Goal: Task Accomplishment & Management: Manage account settings

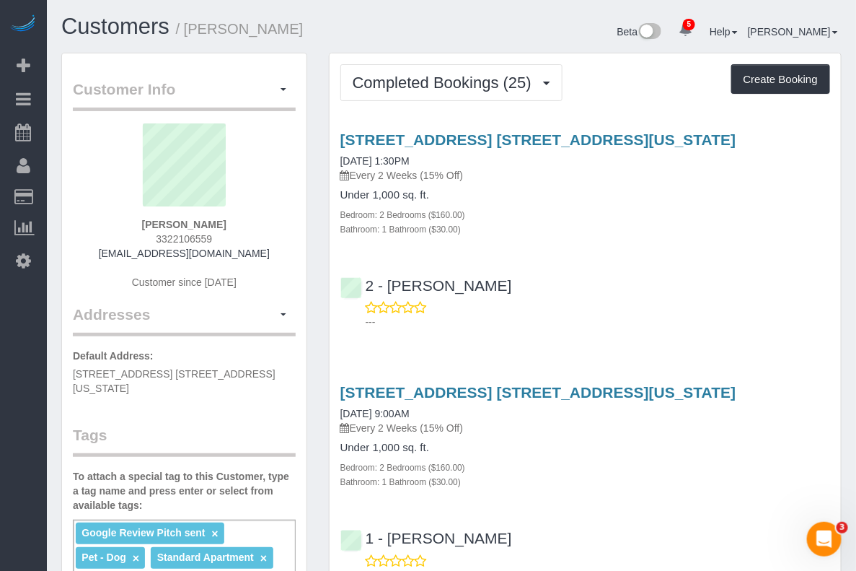
click at [751, 214] on div "245 West 25th Street, Apt. 6c, New York, NY 10001 08/01/2025 1:30PM Every 2 Wee…" at bounding box center [585, 227] width 511 height 216
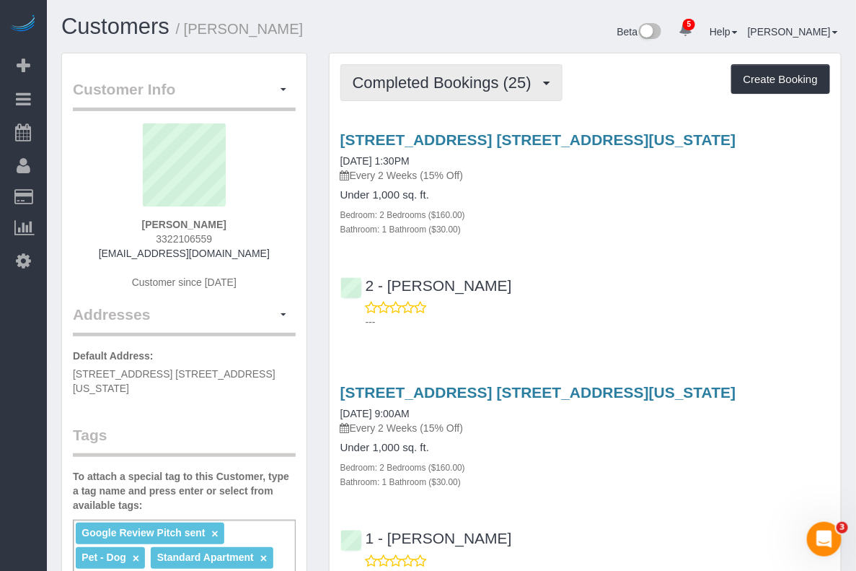
click at [446, 84] on span "Completed Bookings (25)" at bounding box center [446, 83] width 186 height 18
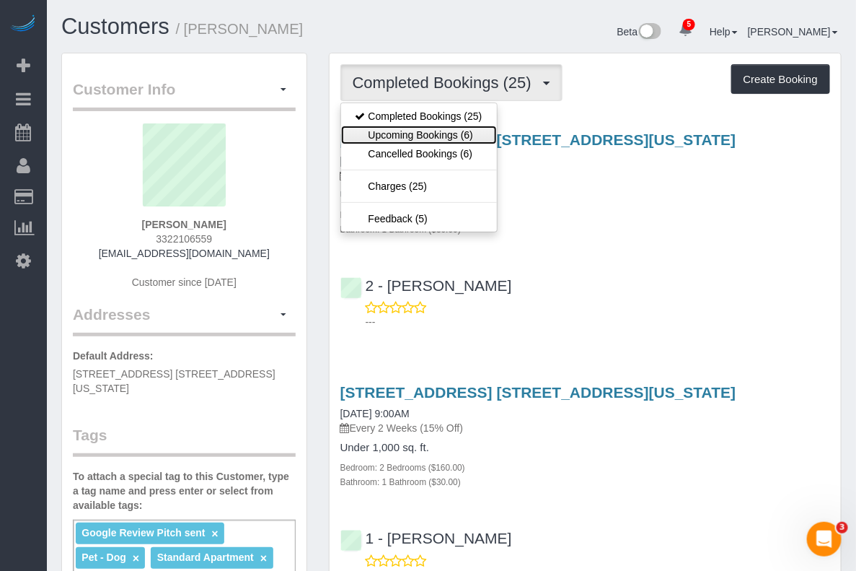
click at [426, 131] on link "Upcoming Bookings (6)" at bounding box center [419, 135] width 156 height 19
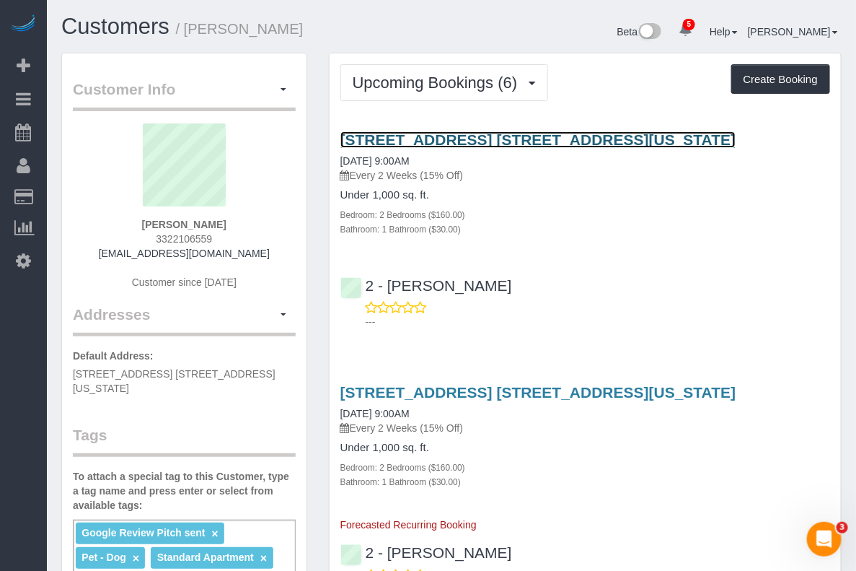
click at [418, 148] on link "245 West 25th Street, Apt. 6c, New York, NY 10001" at bounding box center [538, 139] width 396 height 17
click at [415, 148] on link "245 West 25th Street, Apt. 6c, New York, NY 10001" at bounding box center [538, 139] width 396 height 17
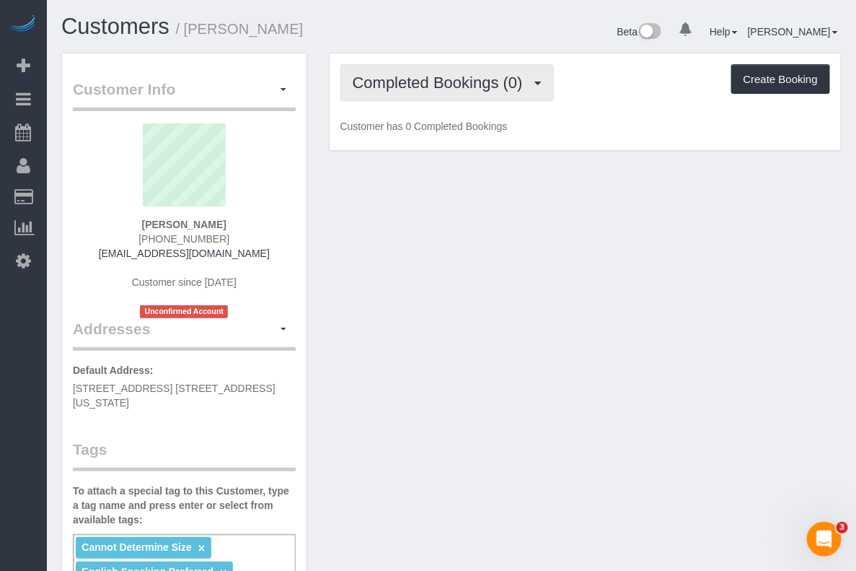
click at [485, 90] on button "Completed Bookings (0)" at bounding box center [447, 82] width 214 height 37
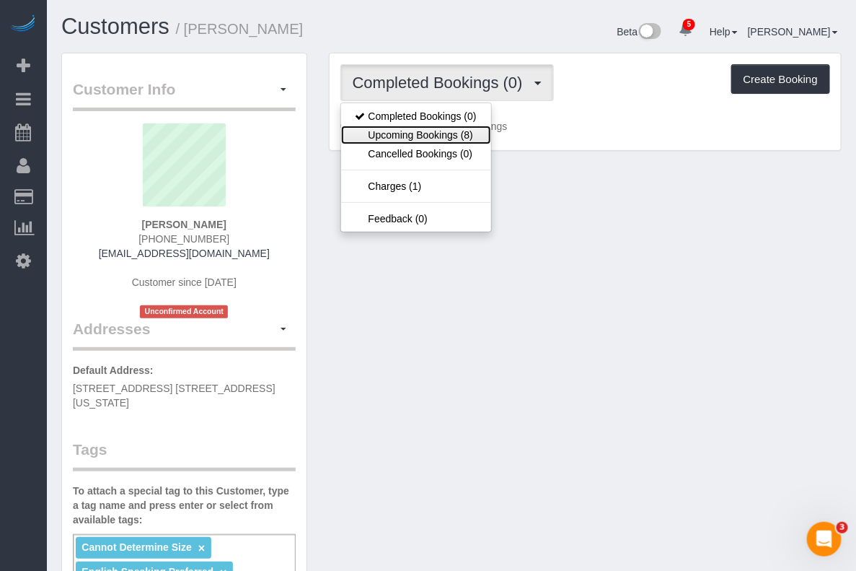
click at [455, 141] on link "Upcoming Bookings (8)" at bounding box center [416, 135] width 150 height 19
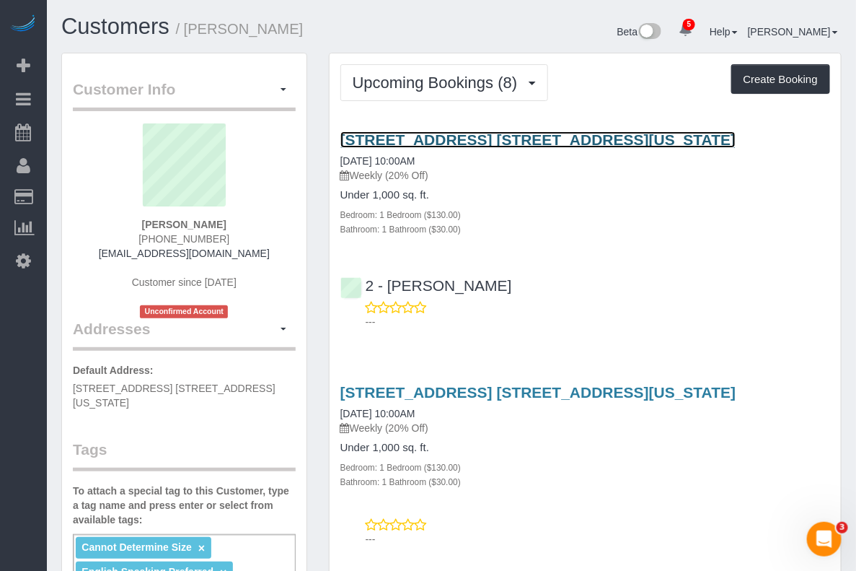
click at [489, 148] on link "7 East 85th Street, Apt. 6d, New York, NY 10028" at bounding box center [538, 139] width 396 height 17
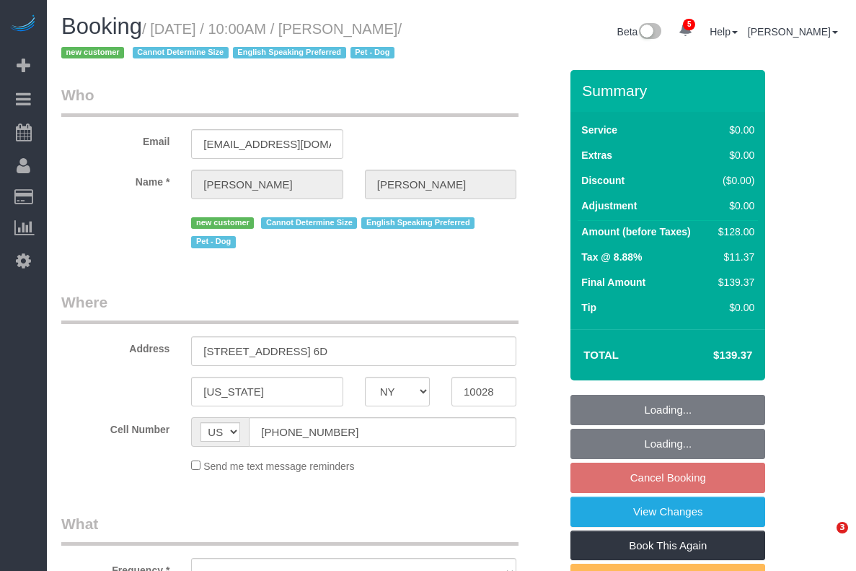
select select "NY"
select select "1"
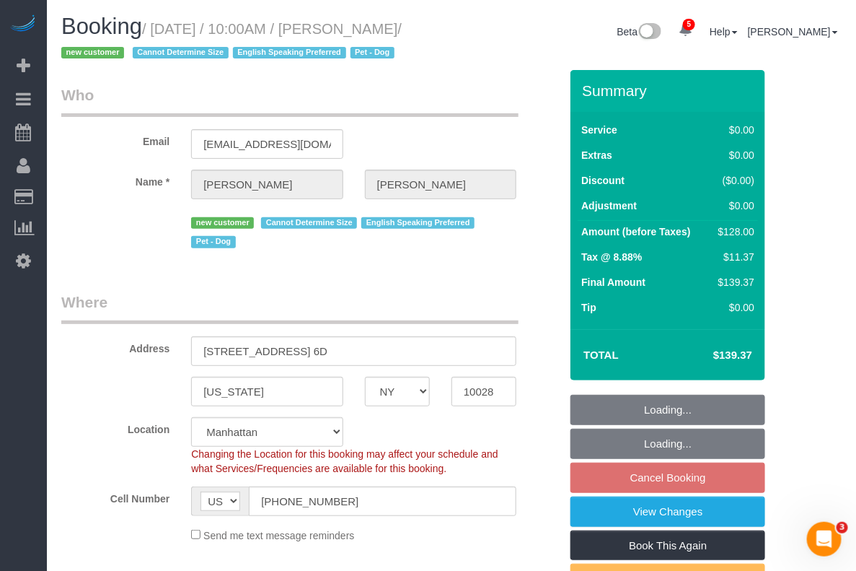
select select "string:stripe-pm_1RuITc4VGloSiKo7L867WxHG"
select select "number:57"
select select "number:76"
select select "number:13"
select select "number:5"
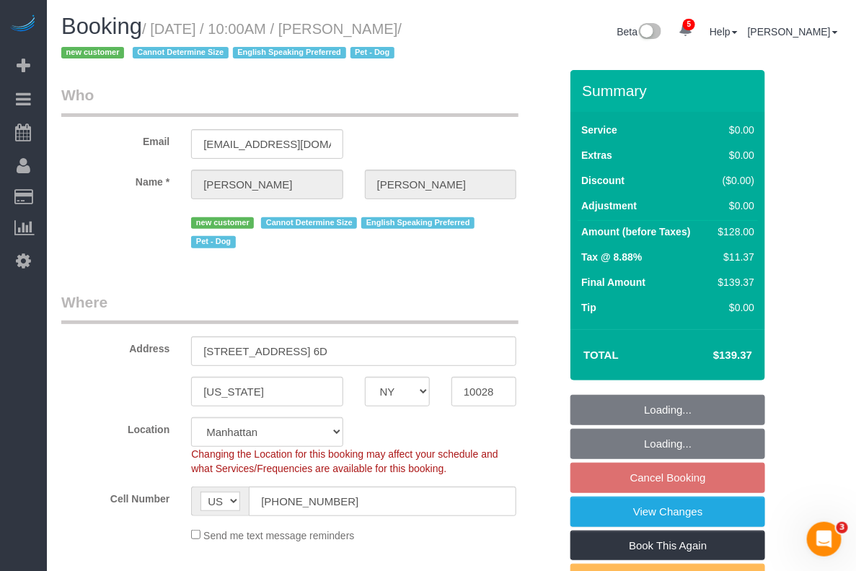
select select "object:931"
select select "spot1"
select select "1"
select select "object:1398"
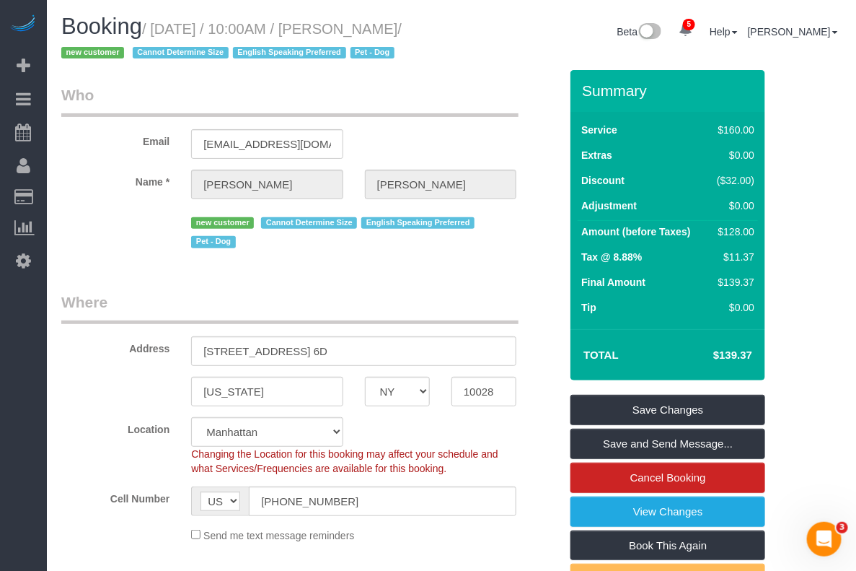
drag, startPoint x: 151, startPoint y: 26, endPoint x: 448, endPoint y: 32, distance: 296.5
click at [448, 32] on div "Booking / August 12, 2025 / 10:00AM / Kelly McKenna / new customer Cannot Deter…" at bounding box center [250, 42] width 401 height 56
copy small "August 12, 2025 / 10:00AM / Kelly McKenna"
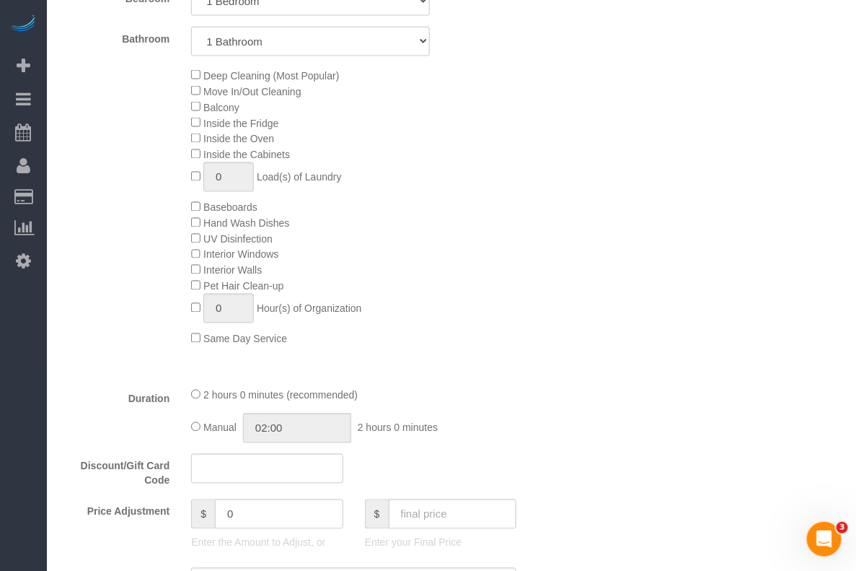
scroll to position [1262, 0]
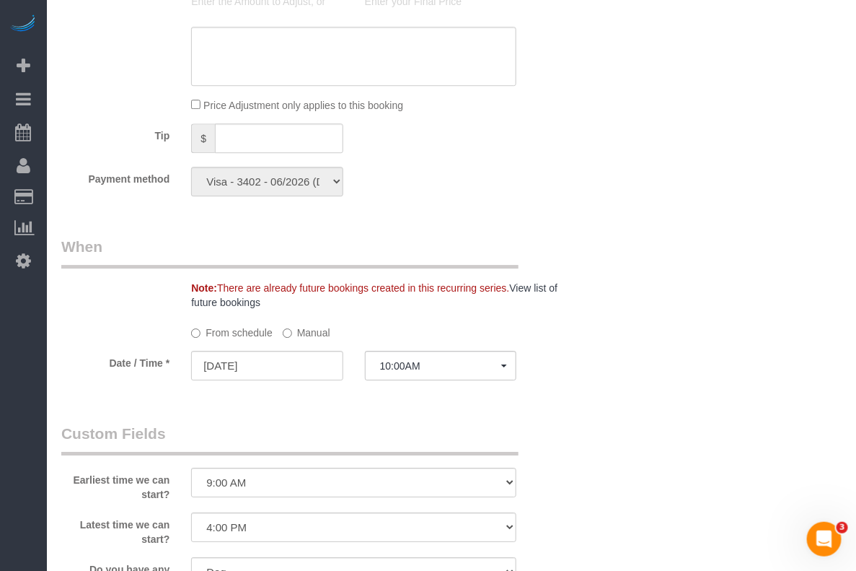
click at [296, 338] on label "Manual" at bounding box center [307, 329] width 48 height 19
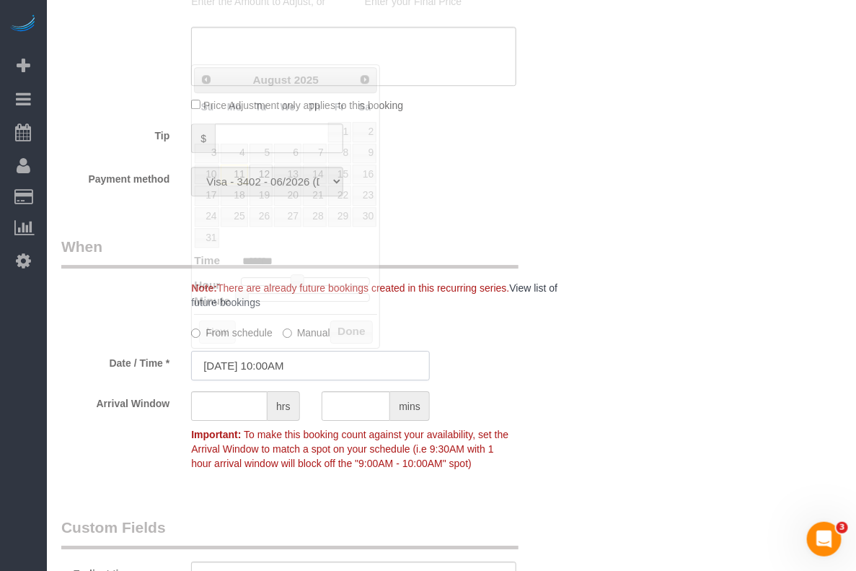
click at [276, 366] on input "08/12/2025 10:00AM" at bounding box center [310, 366] width 239 height 30
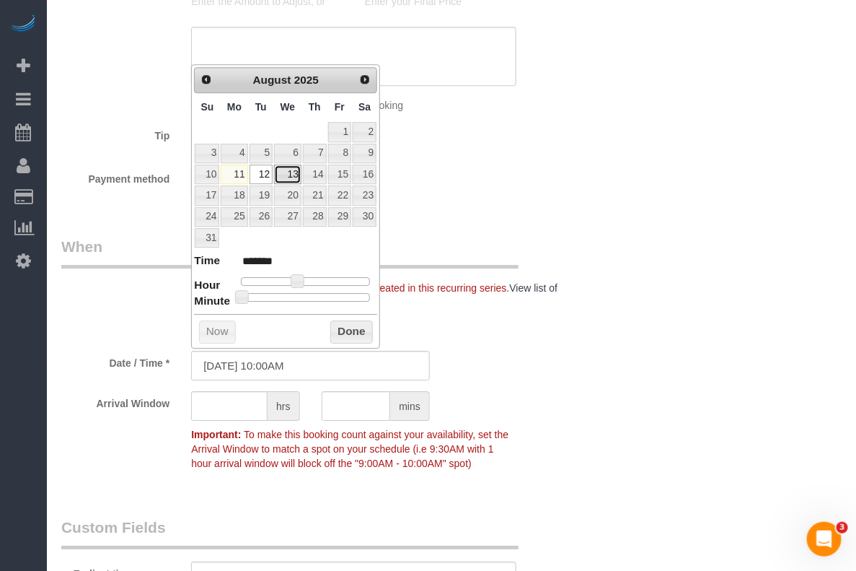
click at [290, 173] on link "13" at bounding box center [287, 173] width 27 height 19
type input "08/13/2025 10:00AM"
click at [361, 329] on button "Done" at bounding box center [351, 331] width 43 height 23
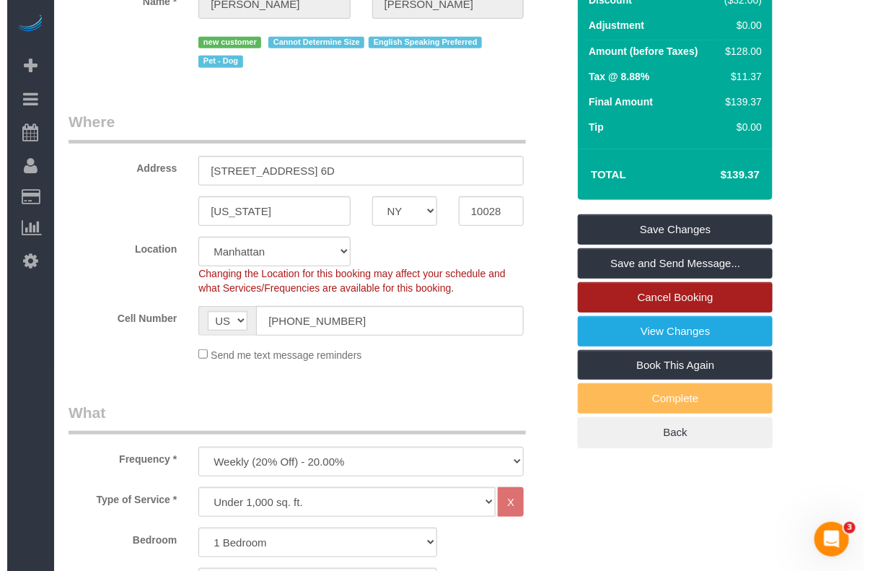
scroll to position [0, 0]
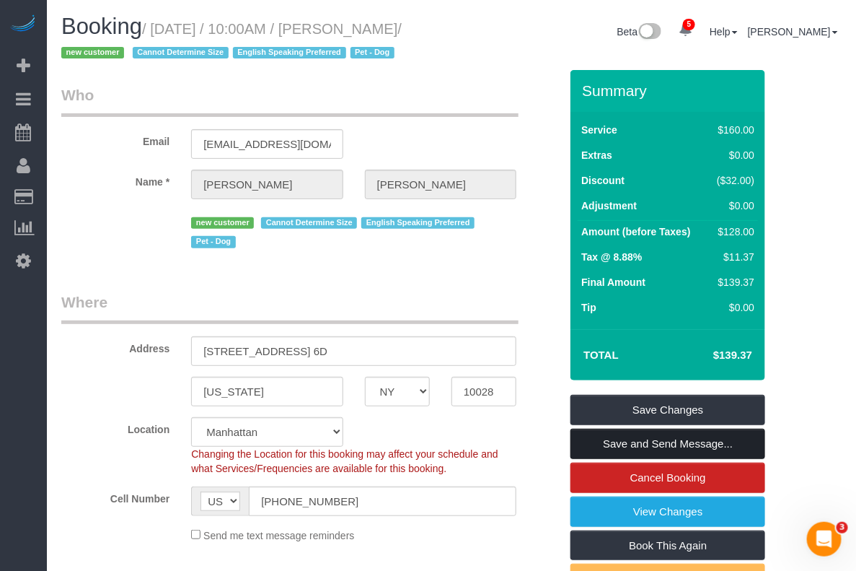
click at [658, 441] on link "Save and Send Message..." at bounding box center [668, 443] width 195 height 30
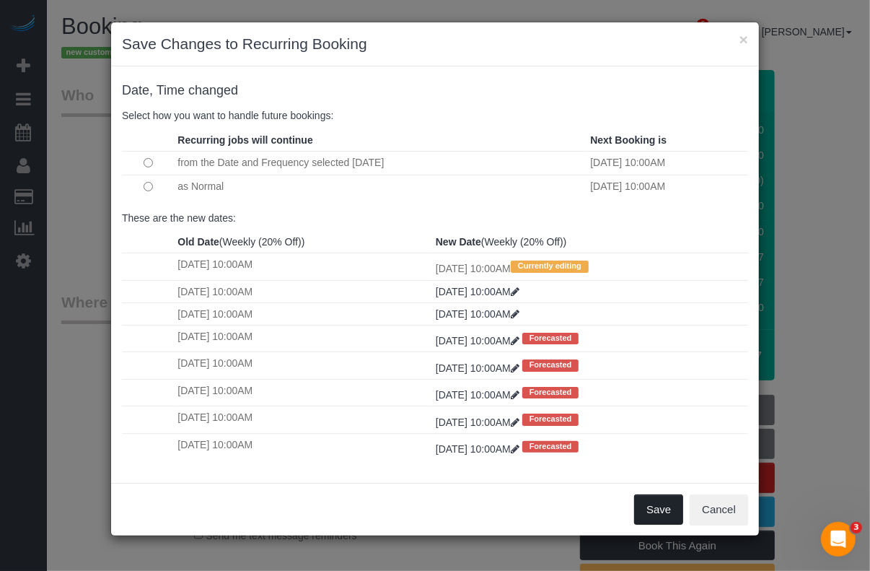
click at [662, 510] on button "Save" at bounding box center [658, 509] width 49 height 30
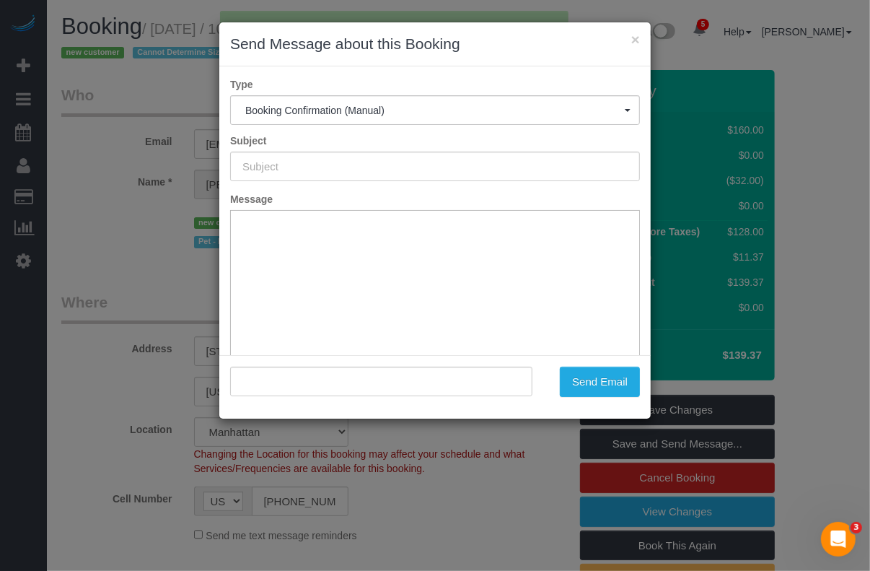
type input "Cleaning Confirmed for 08/13/2025 at 10:00am"
type input ""Kelly McKenna" <kellycarolinemckenna@gmail.com>"
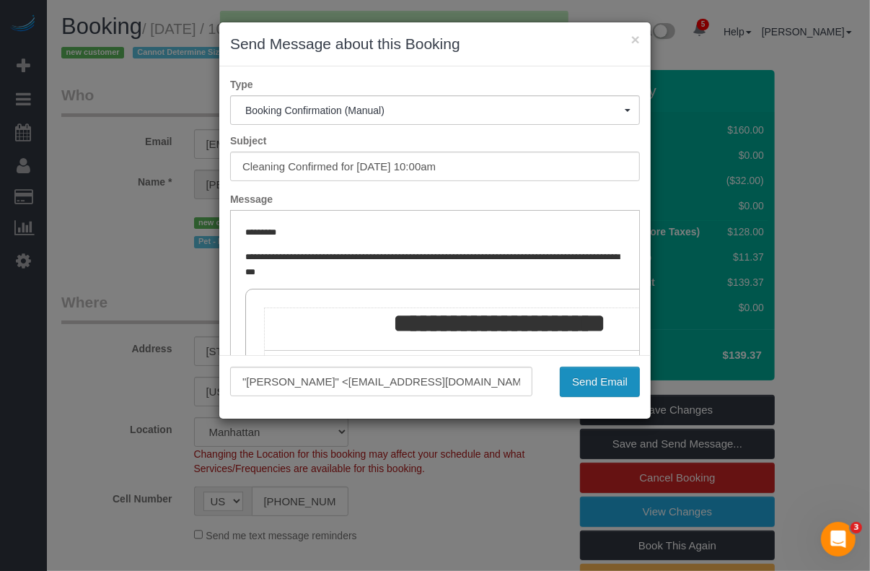
click at [586, 374] on button "Send Email" at bounding box center [600, 381] width 80 height 30
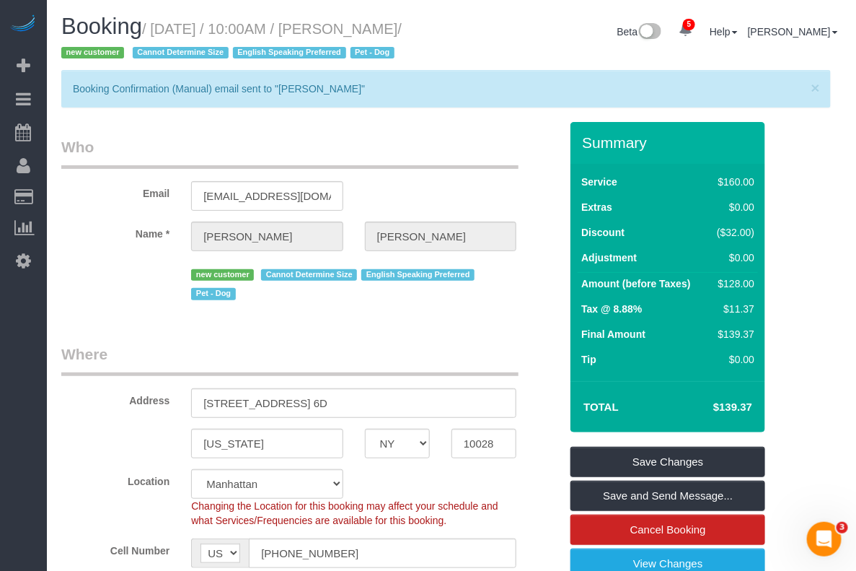
drag, startPoint x: 821, startPoint y: 214, endPoint x: 862, endPoint y: 215, distance: 41.1
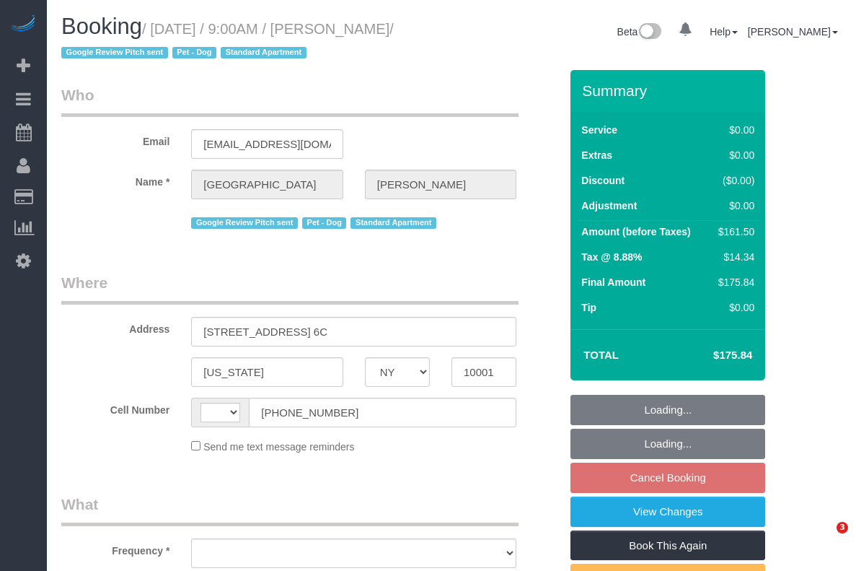
select select "NY"
select select "string:[GEOGRAPHIC_DATA]"
select select "object:820"
select select "string:stripe-pm_1Oe5Vq4VGloSiKo7A6D1LOqR"
select select "number:57"
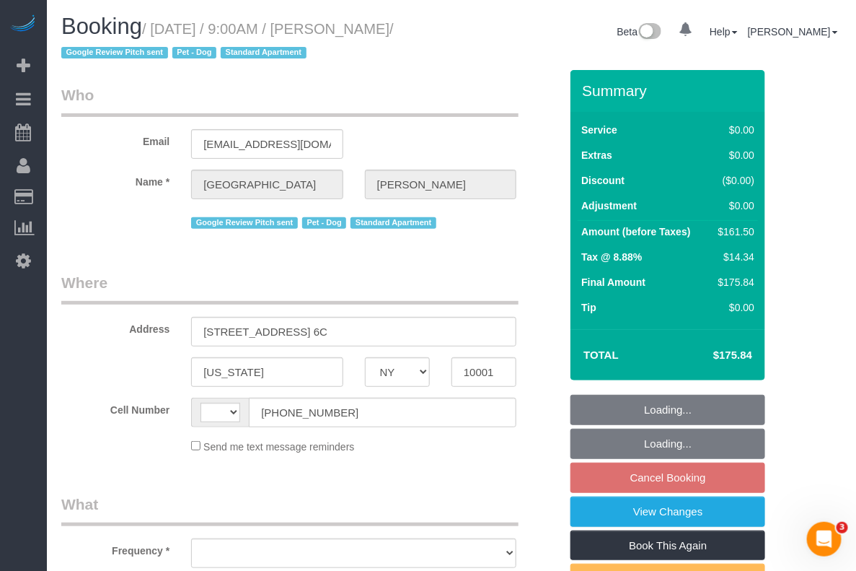
select select "number:75"
select select "number:13"
select select "number:6"
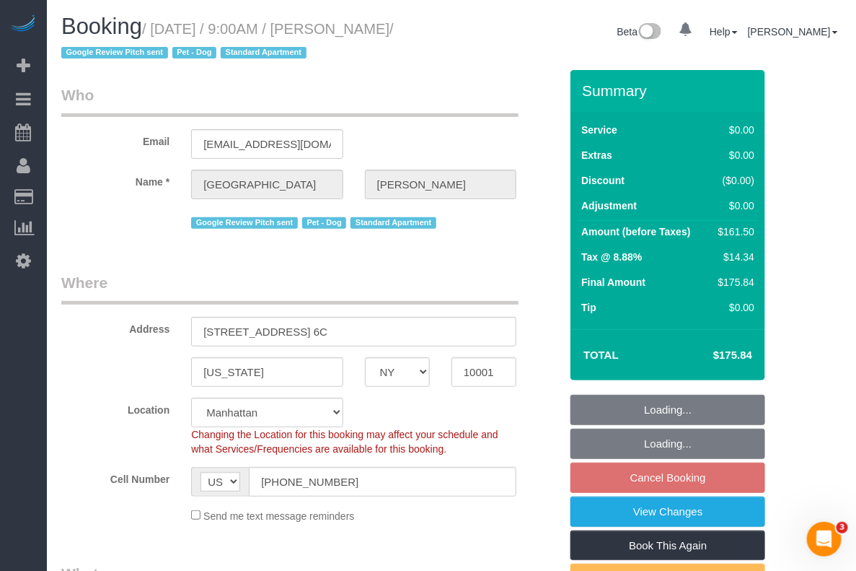
select select "2"
select select "object:1252"
select select "spot2"
select select "2"
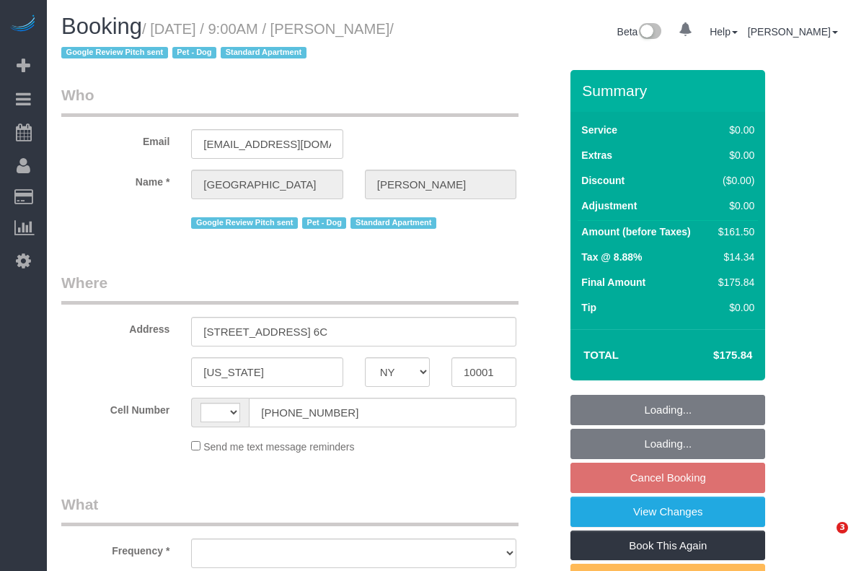
select select "NY"
select select "number:57"
select select "number:75"
select select "number:13"
select select "number:6"
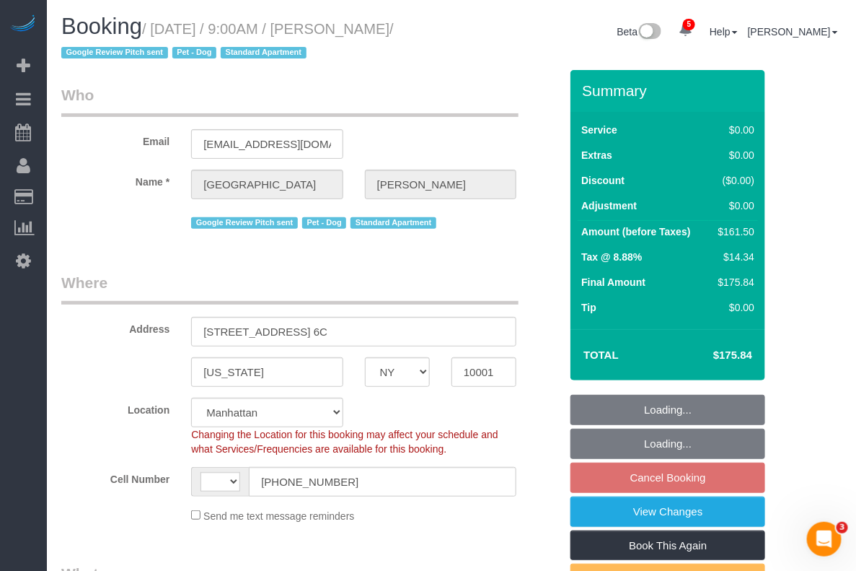
select select "string:[GEOGRAPHIC_DATA]"
select select "string:stripe-pm_1Oe5Vq4VGloSiKo7A6D1LOqR"
select select "object:820"
select select "2"
select select "spot2"
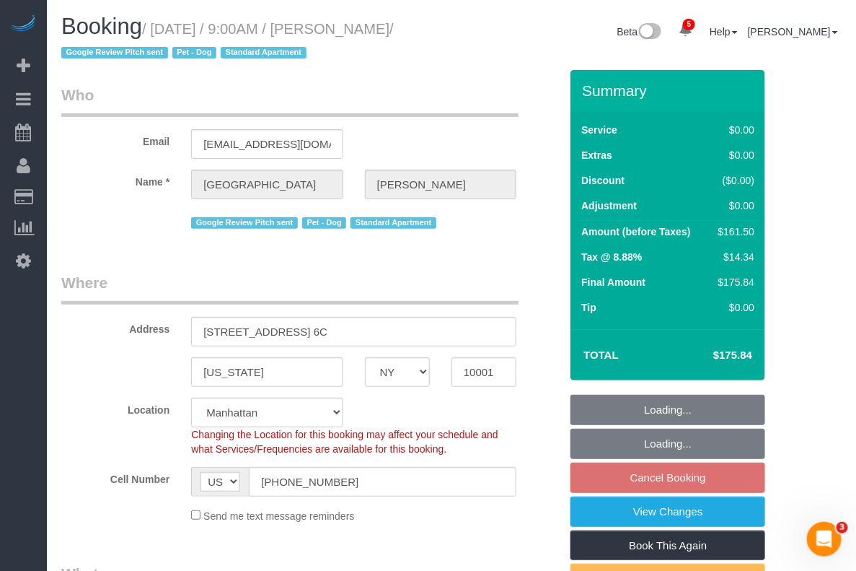
select select "object:1355"
select select "2"
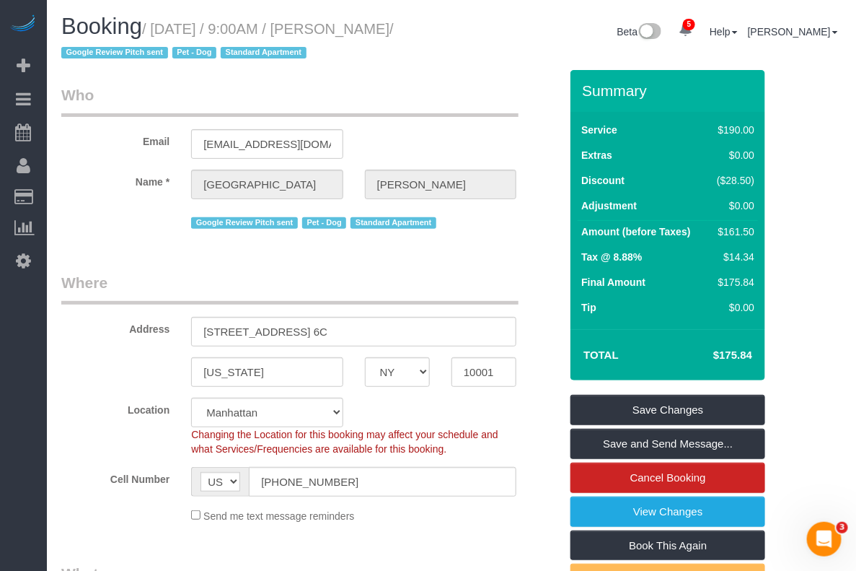
drag, startPoint x: 154, startPoint y: 27, endPoint x: 429, endPoint y: 31, distance: 275.6
click at [394, 31] on small "/ August 14, 2025 / 9:00AM / Devon Darrow / Google Review Pitch sent Pet - Dog …" at bounding box center [227, 41] width 333 height 40
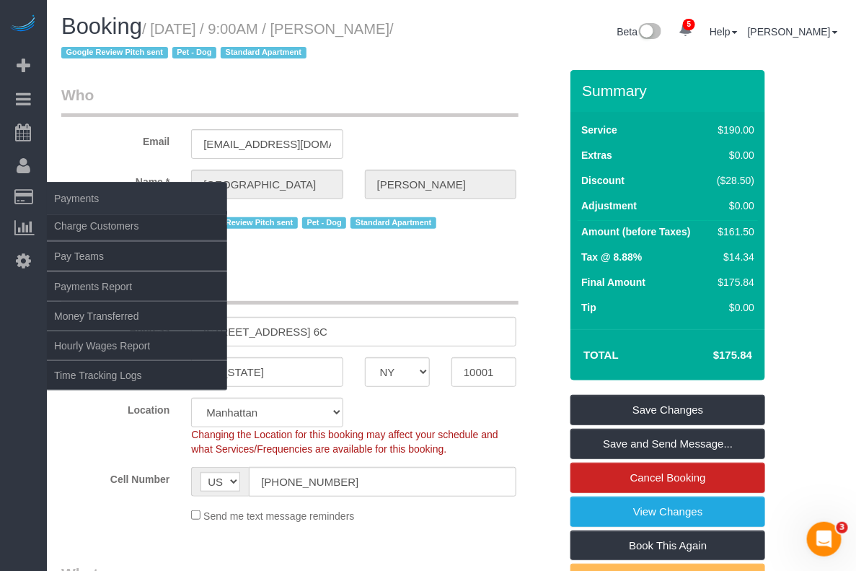
copy small "August 14, 2025 / 9:00AM / Devon Darrow"
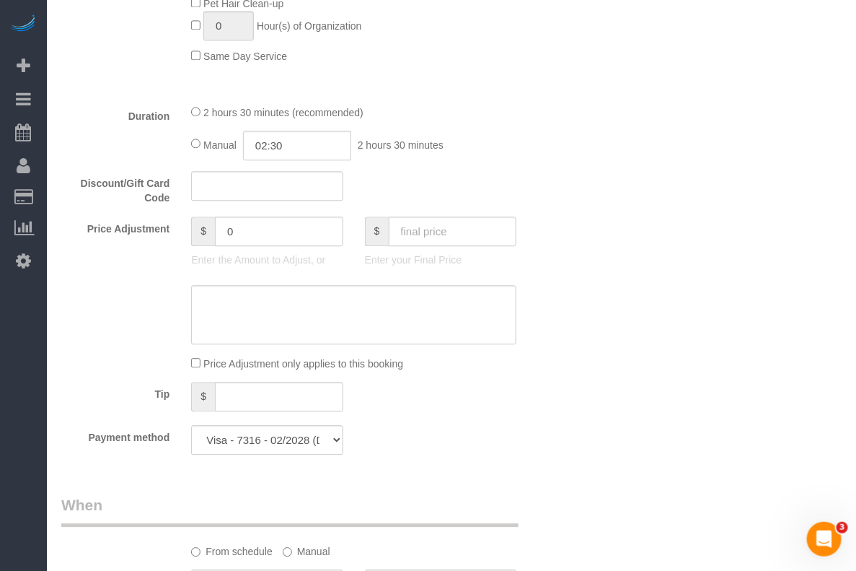
scroll to position [1082, 0]
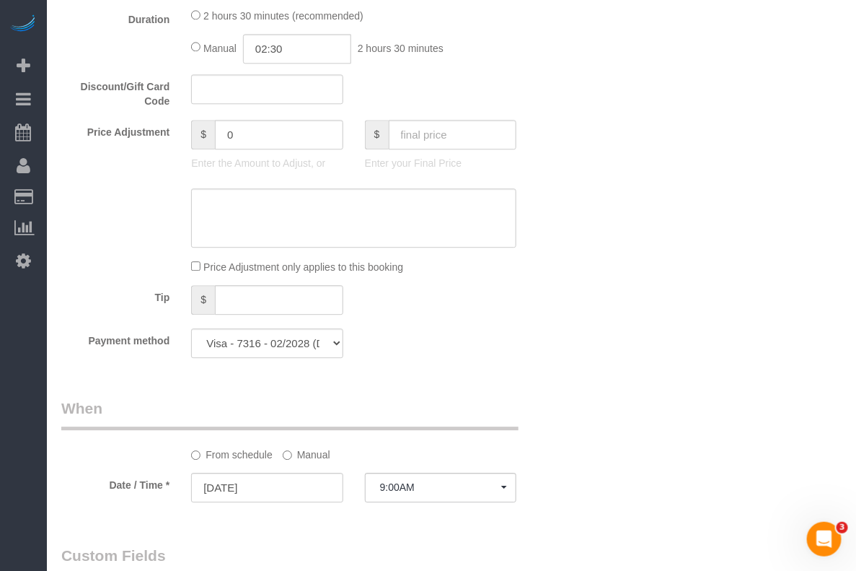
click at [304, 455] on label "Manual" at bounding box center [307, 451] width 48 height 19
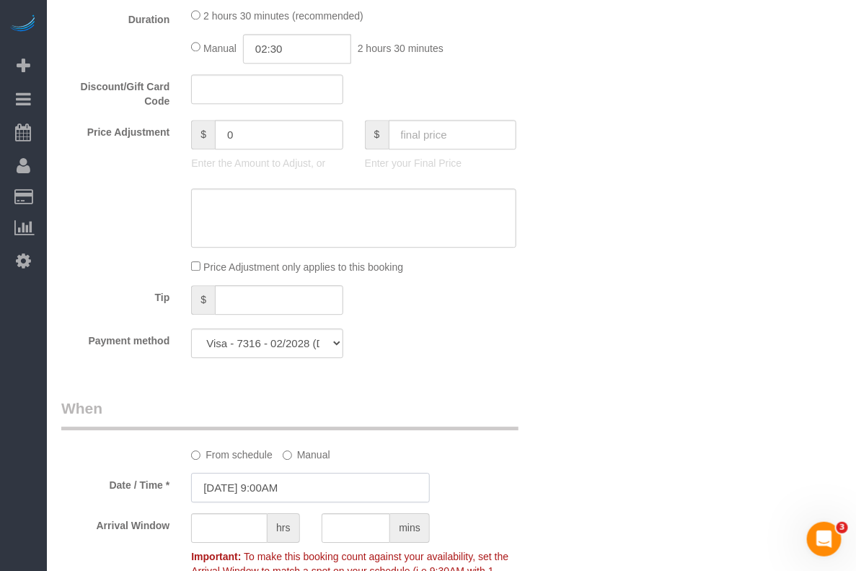
click at [268, 478] on input "08/14/2025 9:00AM" at bounding box center [310, 487] width 239 height 30
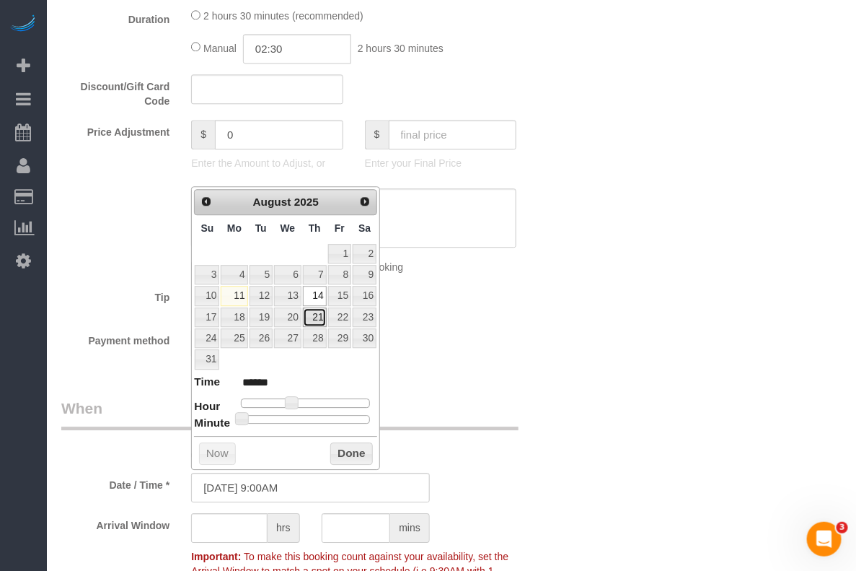
click at [314, 317] on link "21" at bounding box center [315, 316] width 24 height 19
type input "08/21/2025 9:00AM"
click at [340, 452] on button "Done" at bounding box center [351, 453] width 43 height 23
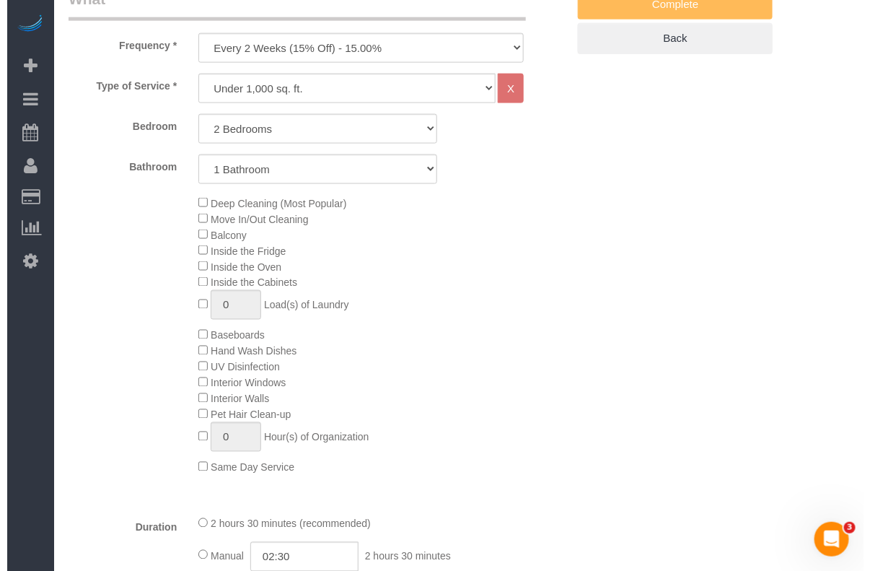
scroll to position [270, 0]
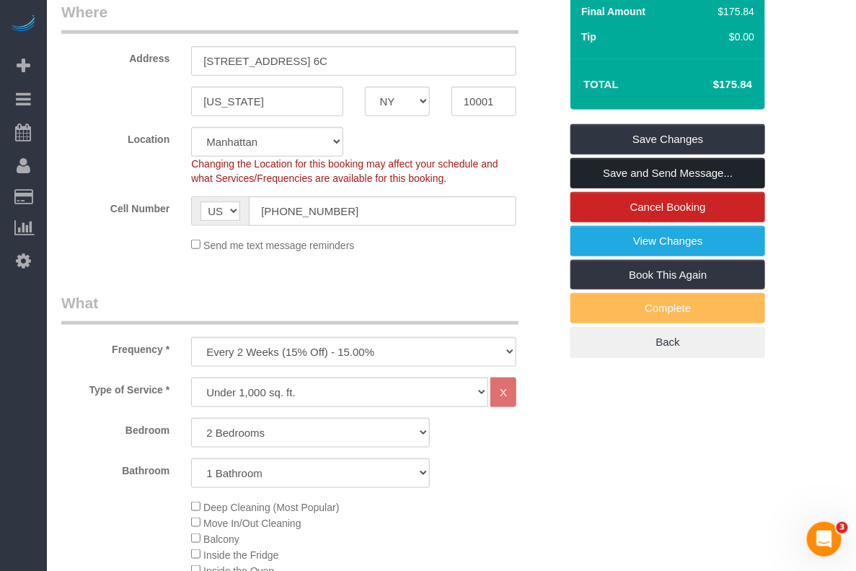
click at [653, 170] on link "Save and Send Message..." at bounding box center [668, 173] width 195 height 30
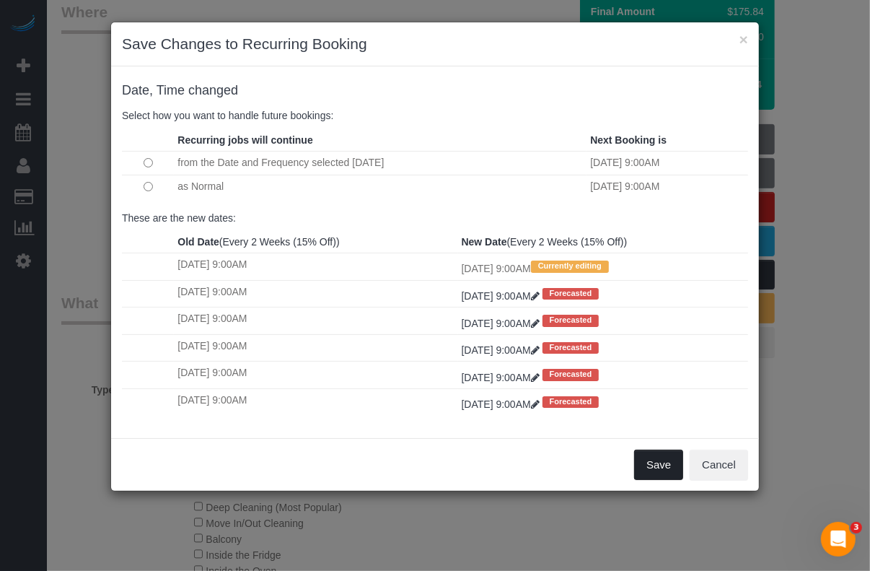
click at [655, 465] on button "Save" at bounding box center [658, 464] width 49 height 30
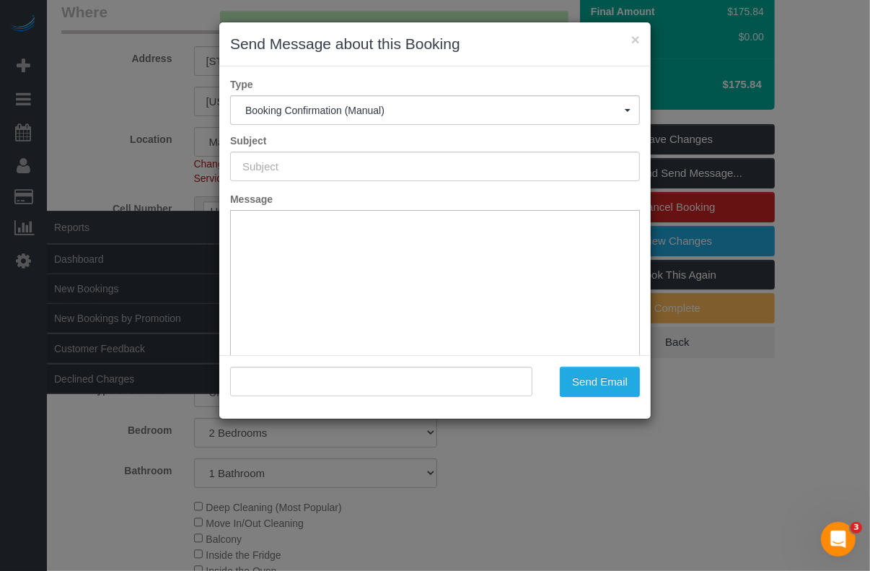
type input "Cleaning Confirmed for 08/21/2025 at 9:00am"
type input ""Devon Darrow" <charlie.aidinoff@gmail.com>"
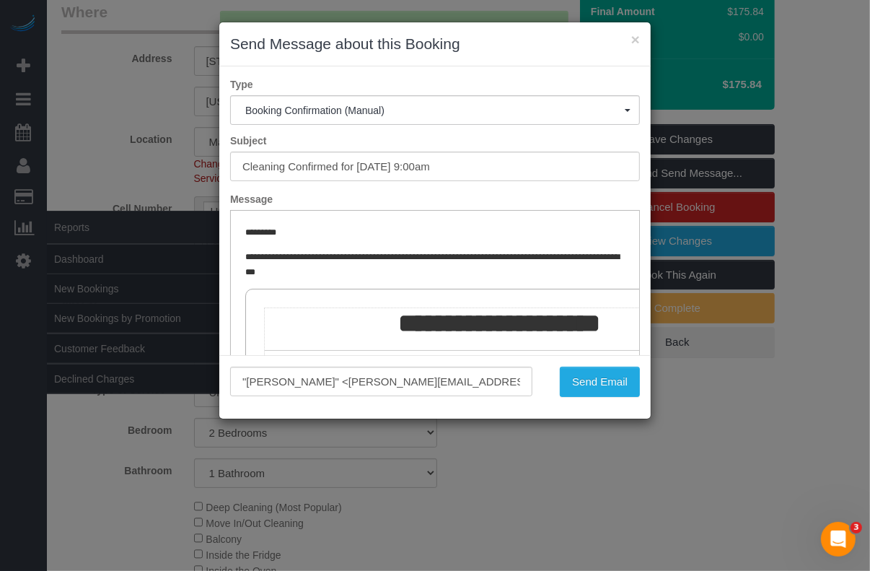
scroll to position [0, 0]
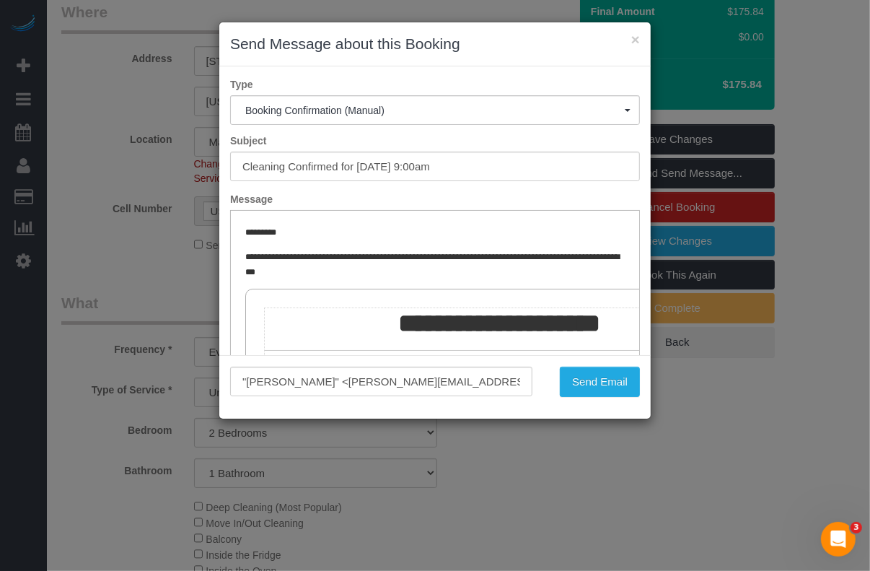
click at [778, 423] on div "× Send Message about this Booking Type Booking Confirmation (Manual) Booking Co…" at bounding box center [435, 285] width 870 height 571
click at [590, 379] on button "Send Email" at bounding box center [600, 381] width 80 height 30
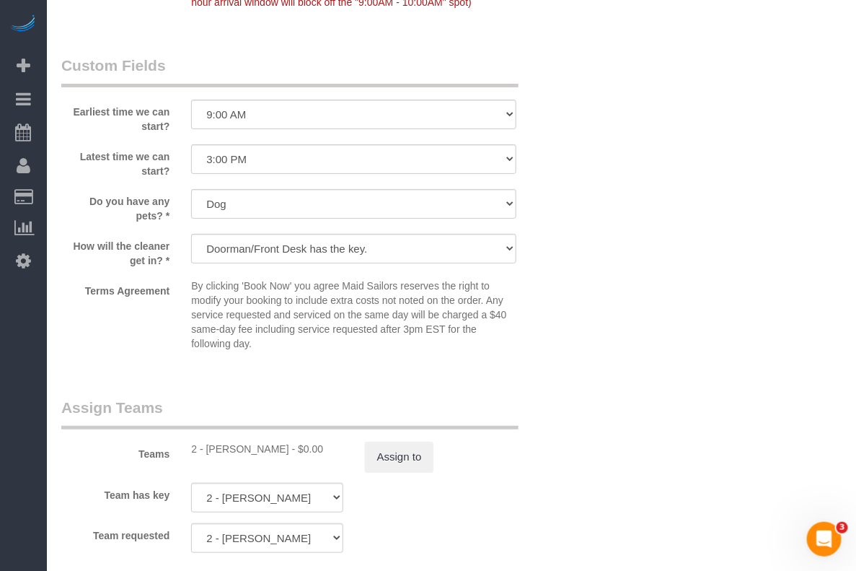
scroll to position [1893, 0]
